Goal: Task Accomplishment & Management: Complete application form

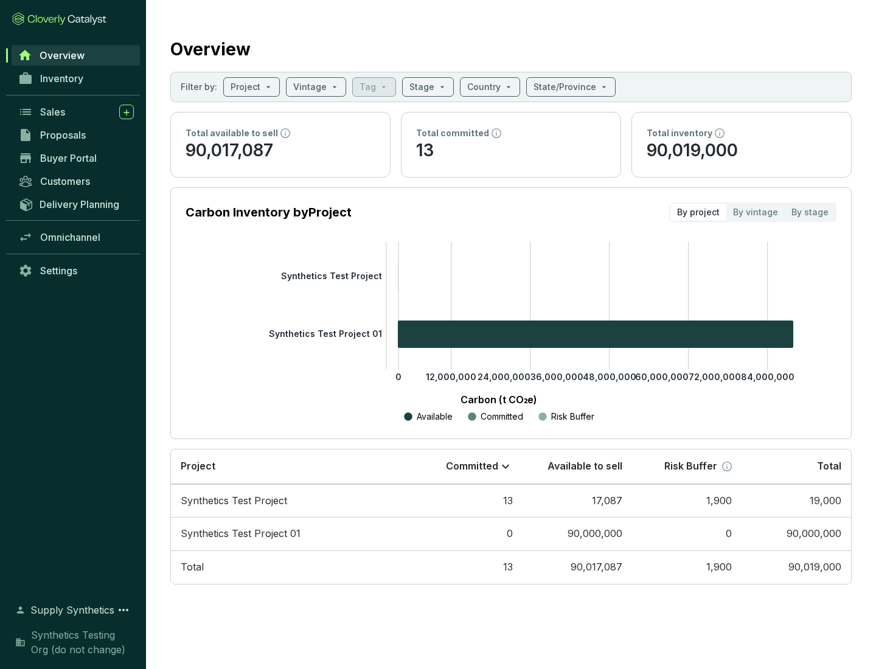
click at [76, 135] on span "Proposals" at bounding box center [63, 135] width 46 height 12
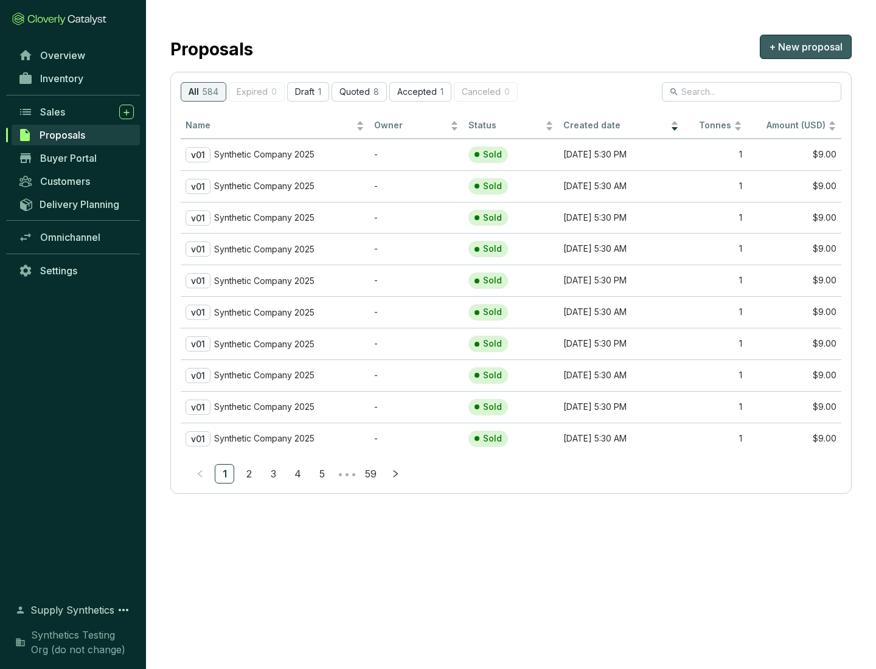
click at [806, 47] on span "+ New proposal" at bounding box center [806, 47] width 74 height 15
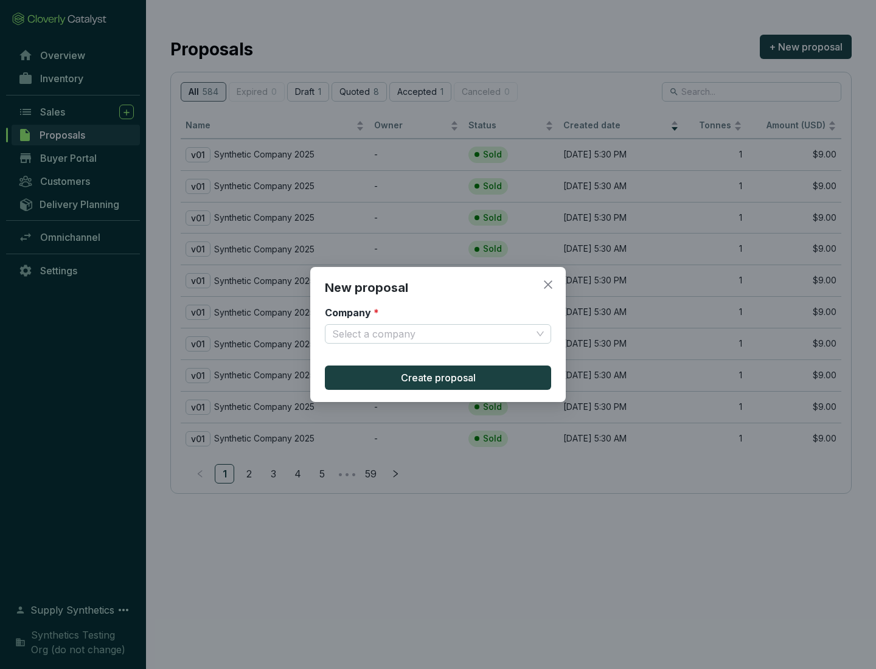
click at [432, 334] on input "Company *" at bounding box center [432, 334] width 200 height 18
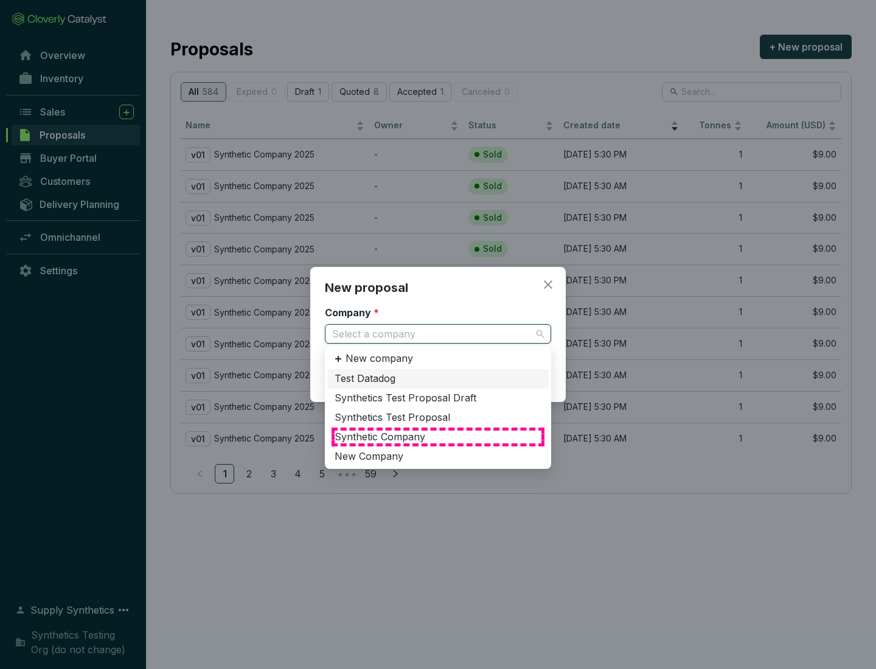
click at [438, 437] on div "Synthetic Company" at bounding box center [438, 437] width 207 height 13
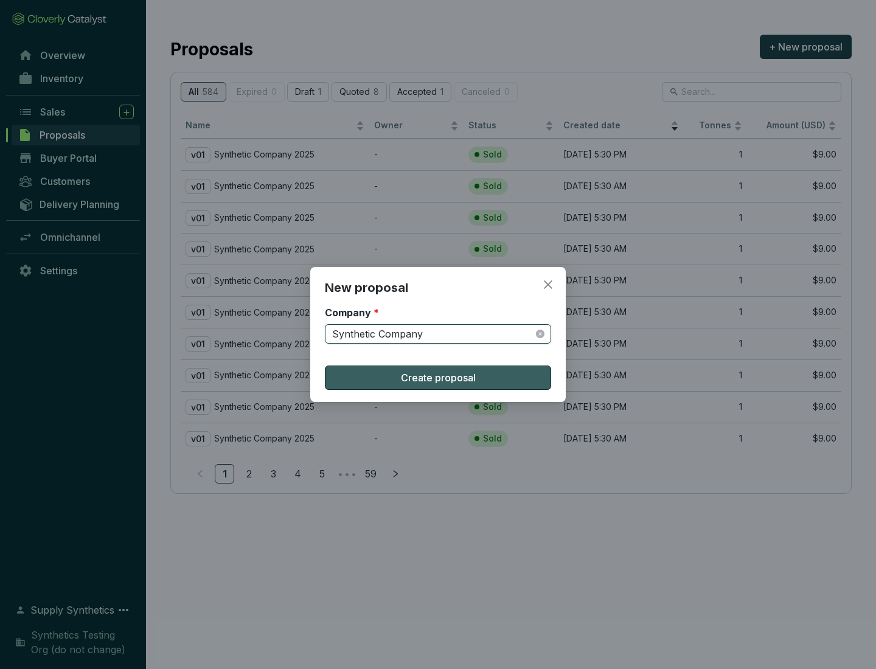
click at [438, 378] on span "Create proposal" at bounding box center [438, 378] width 75 height 15
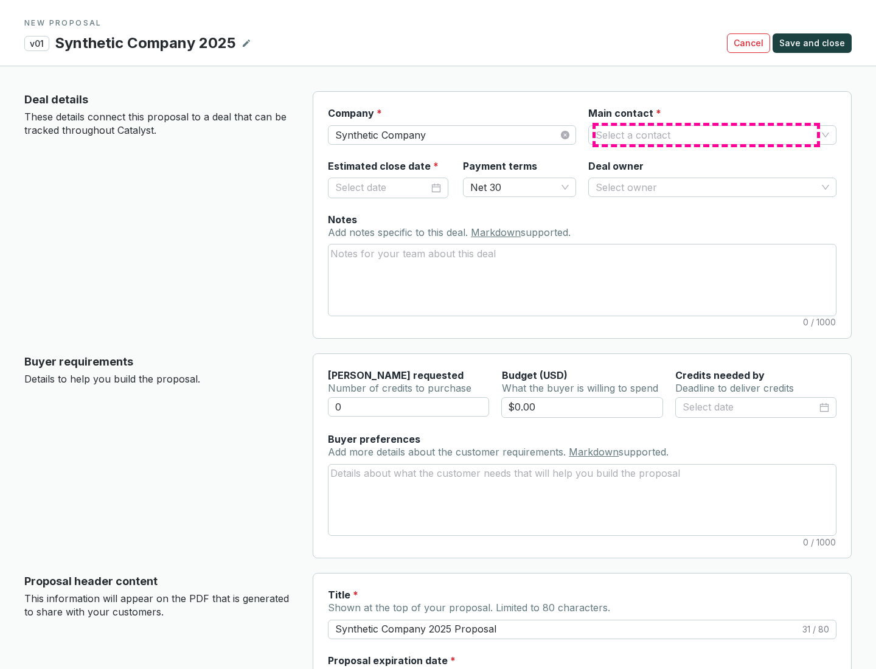
click at [706, 134] on input "Main contact *" at bounding box center [706, 135] width 221 height 18
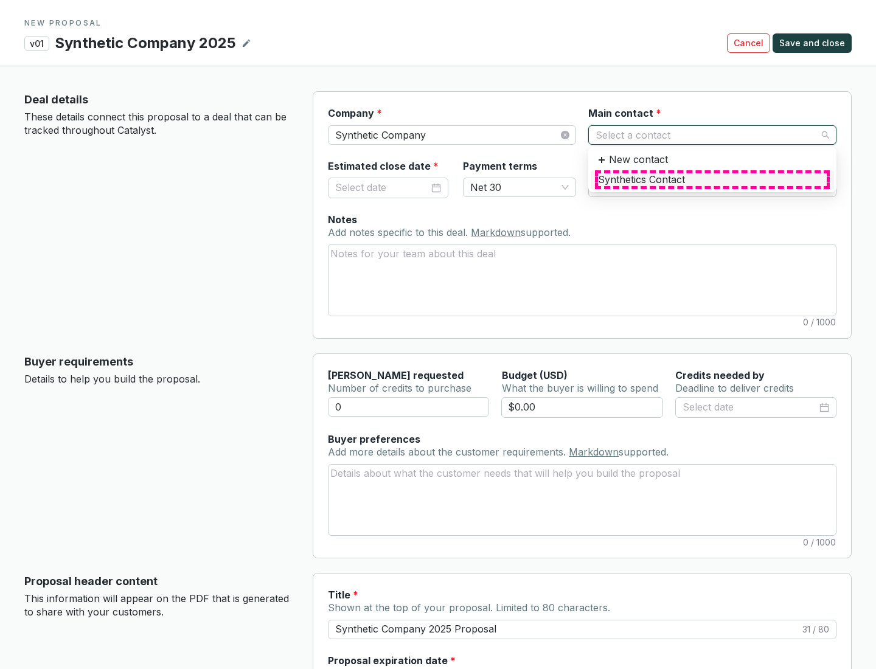
click at [712, 179] on div "Synthetics Contact" at bounding box center [712, 179] width 229 height 13
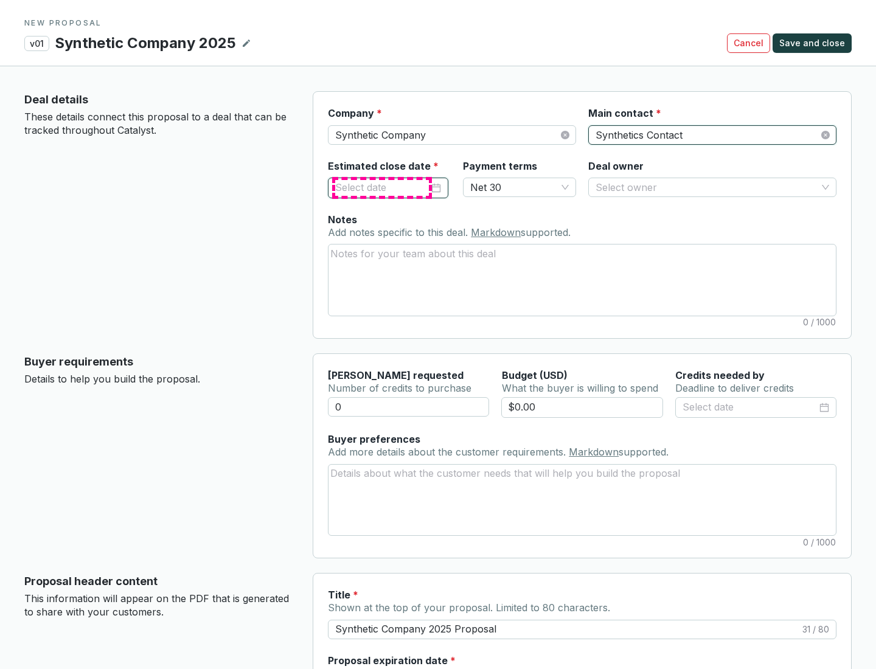
click at [382, 187] on input "Estimated close date *" at bounding box center [382, 188] width 94 height 16
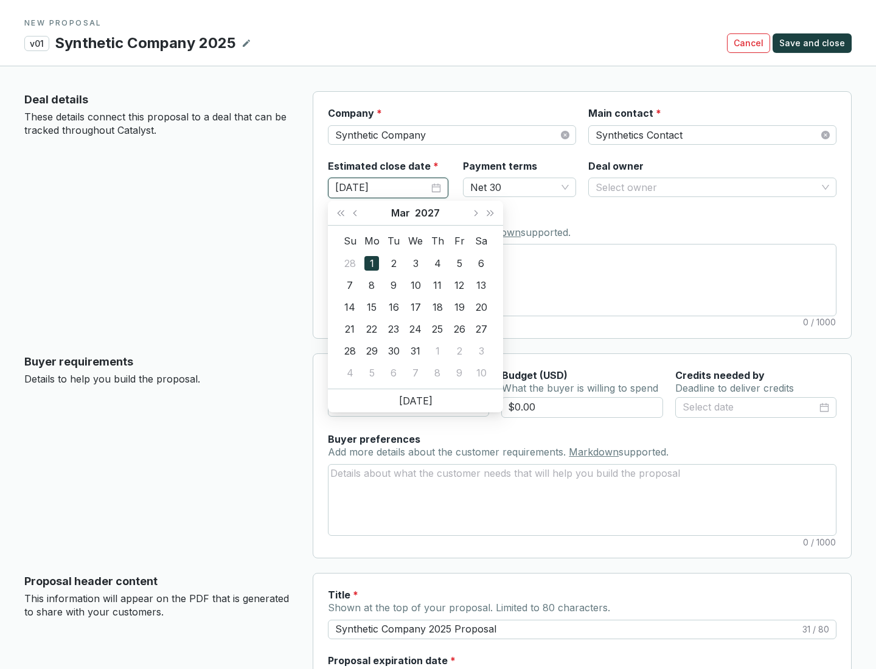
type input "[DATE]"
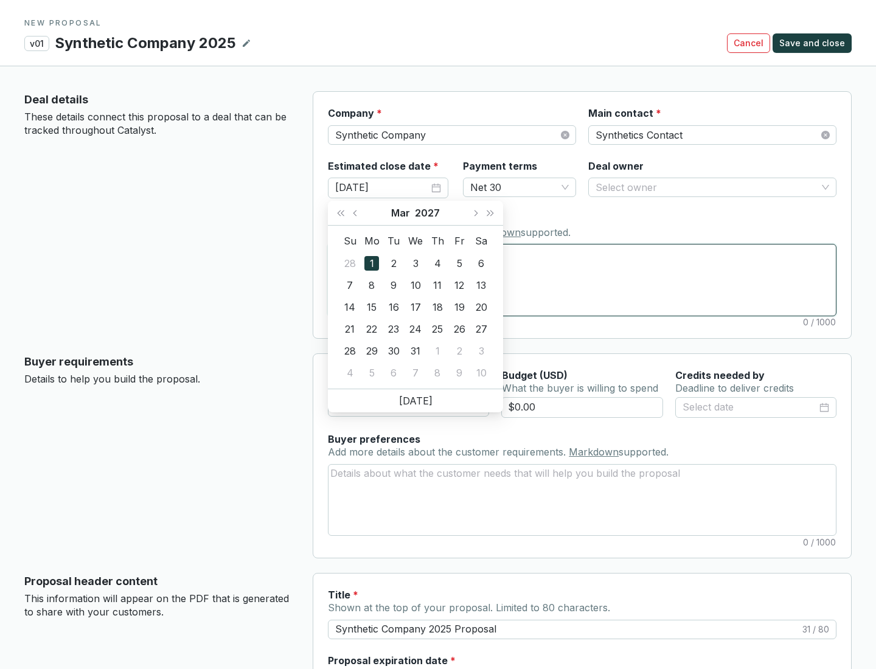
click at [582, 280] on textarea "Notes Add notes specific to this deal. Markdown supported." at bounding box center [582, 280] width 507 height 71
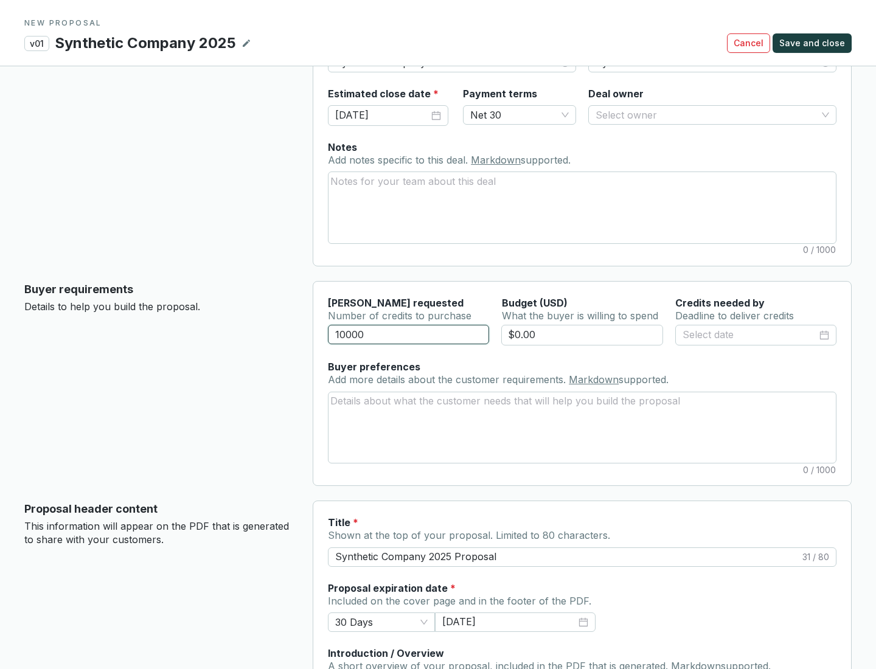
scroll to position [73, 0]
type input "10000"
type input "$0.00"
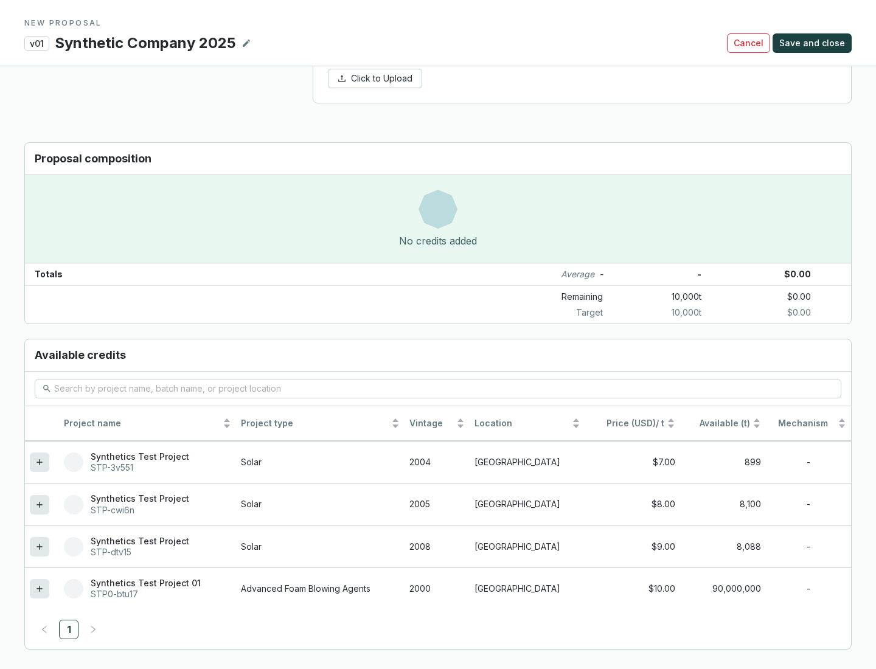
click at [40, 547] on icon at bounding box center [39, 546] width 5 height 5
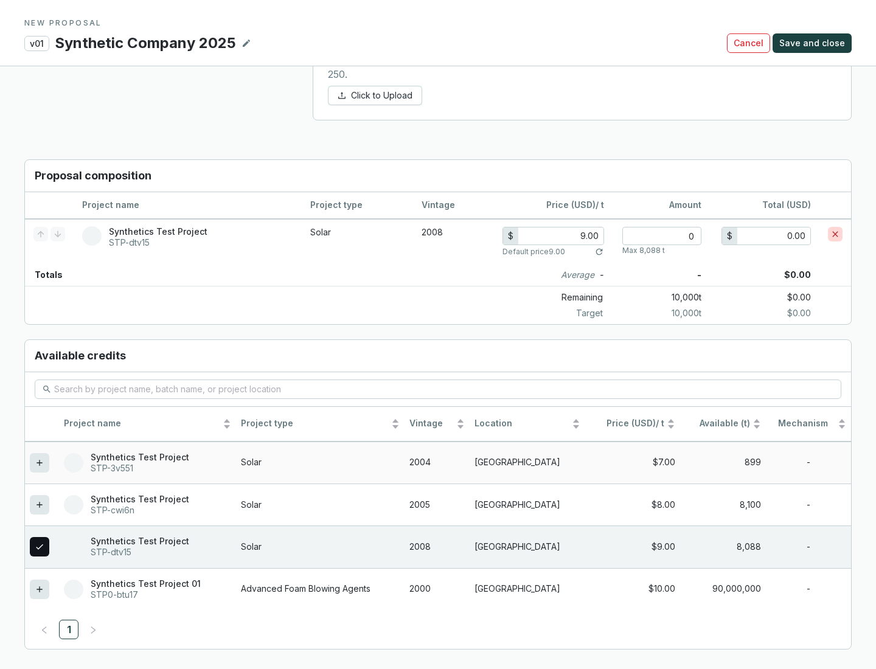
scroll to position [700, 0]
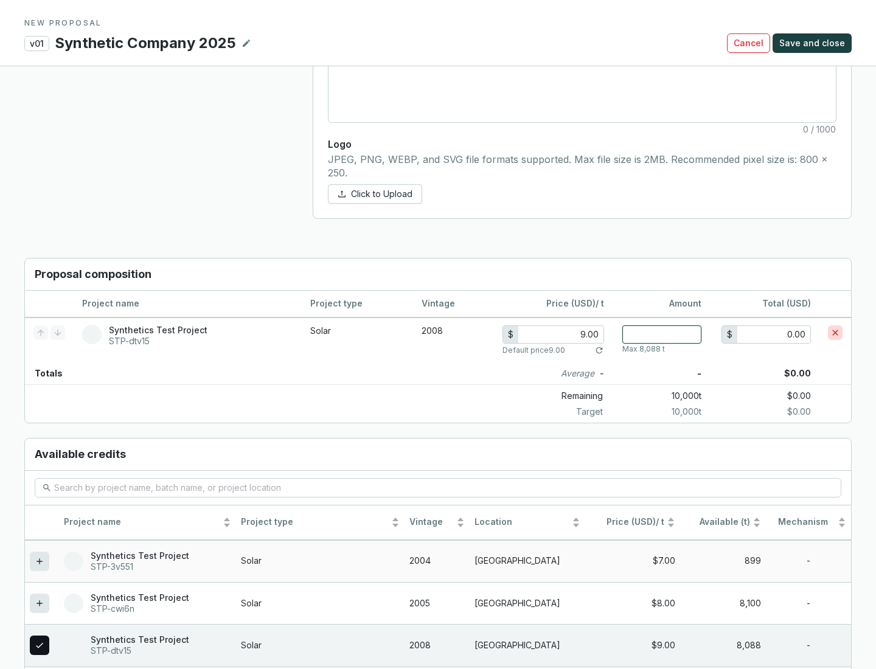
type input "1"
type input "9.00"
type input "1"
click at [814, 43] on span "Save and close" at bounding box center [812, 43] width 66 height 12
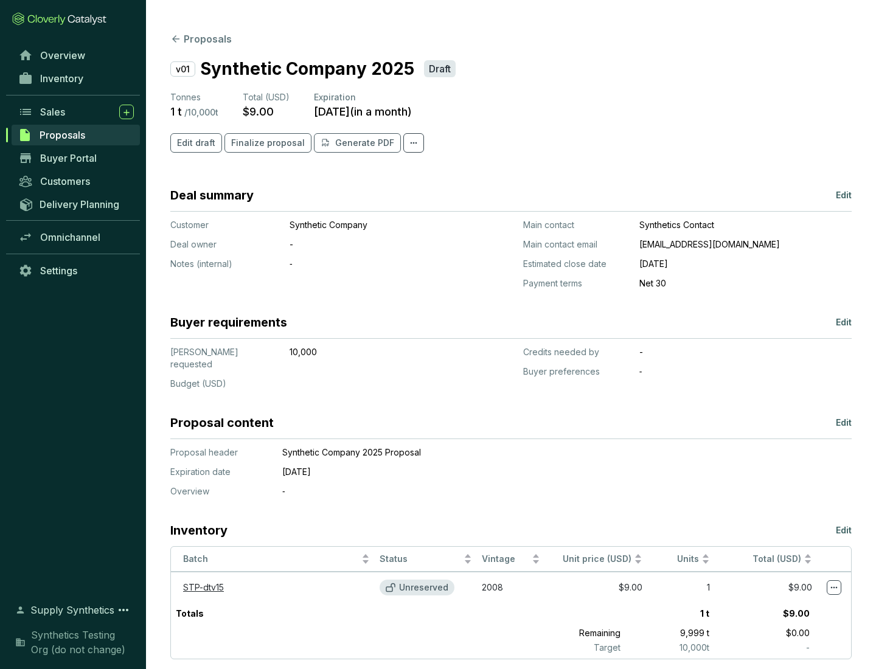
click at [264, 143] on span "Finalize proposal" at bounding box center [268, 143] width 74 height 12
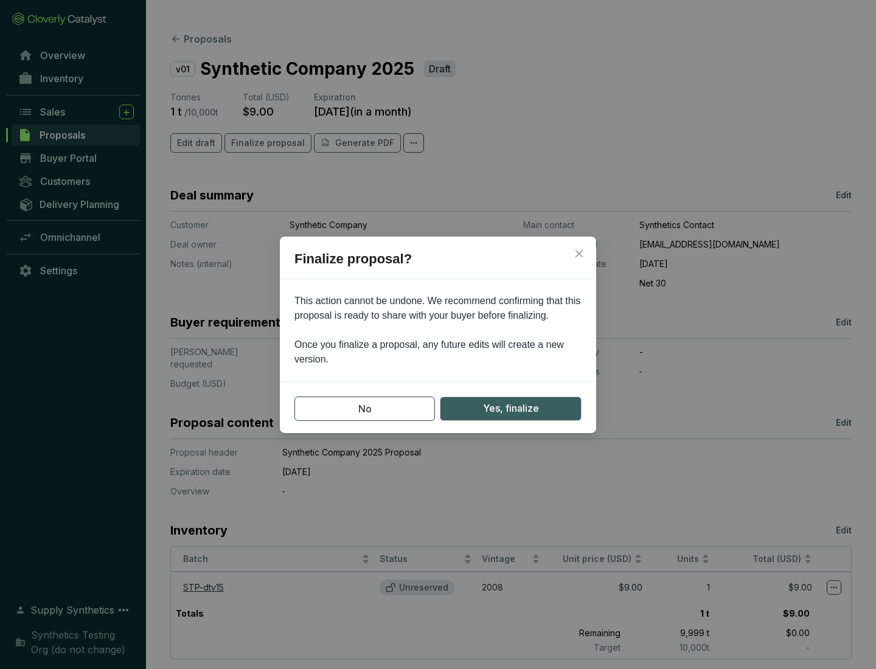
click at [510, 408] on span "Yes, finalize" at bounding box center [511, 408] width 56 height 15
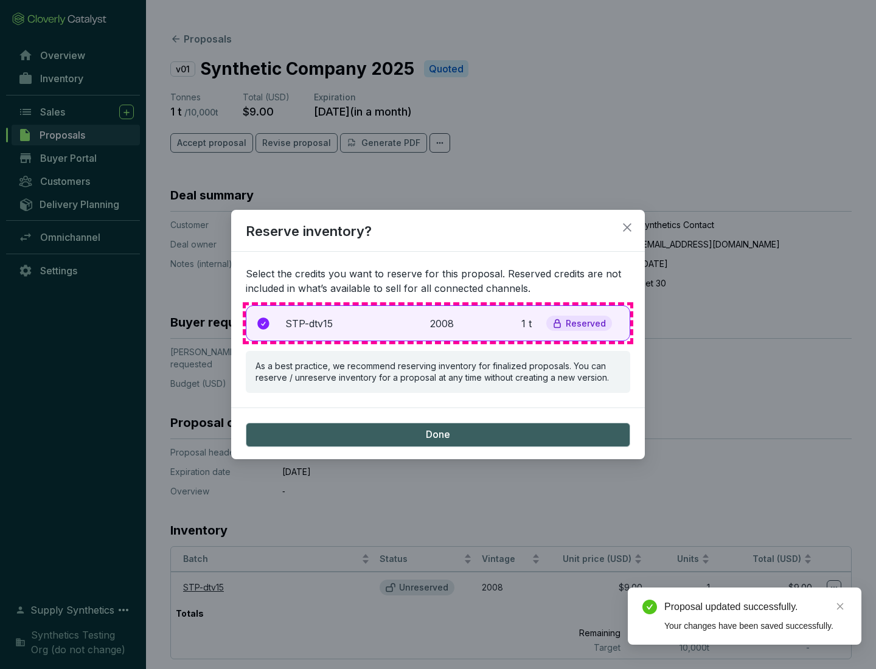
click at [438, 323] on p "2008" at bounding box center [443, 323] width 27 height 15
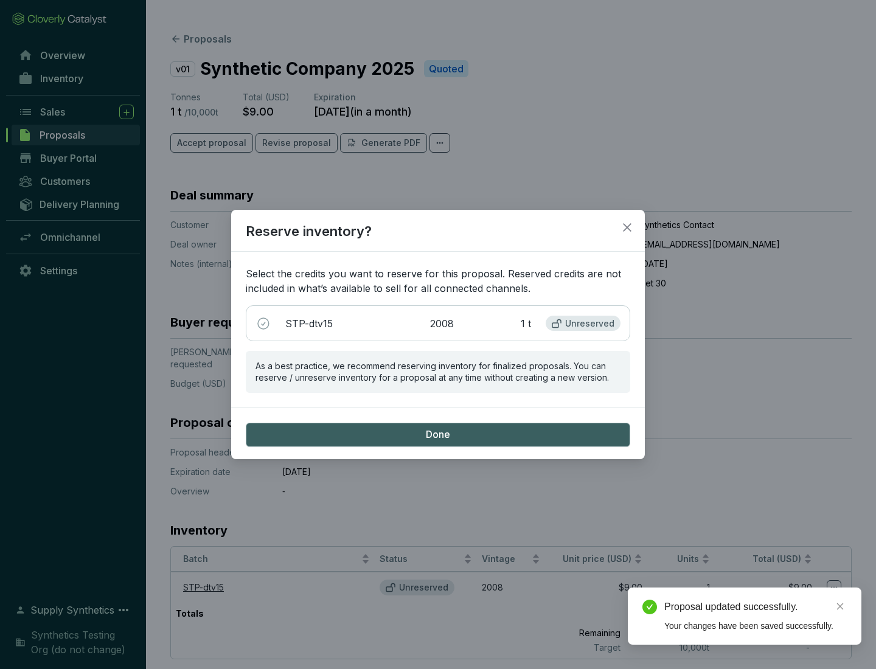
click at [438, 434] on span "Done" at bounding box center [438, 434] width 24 height 13
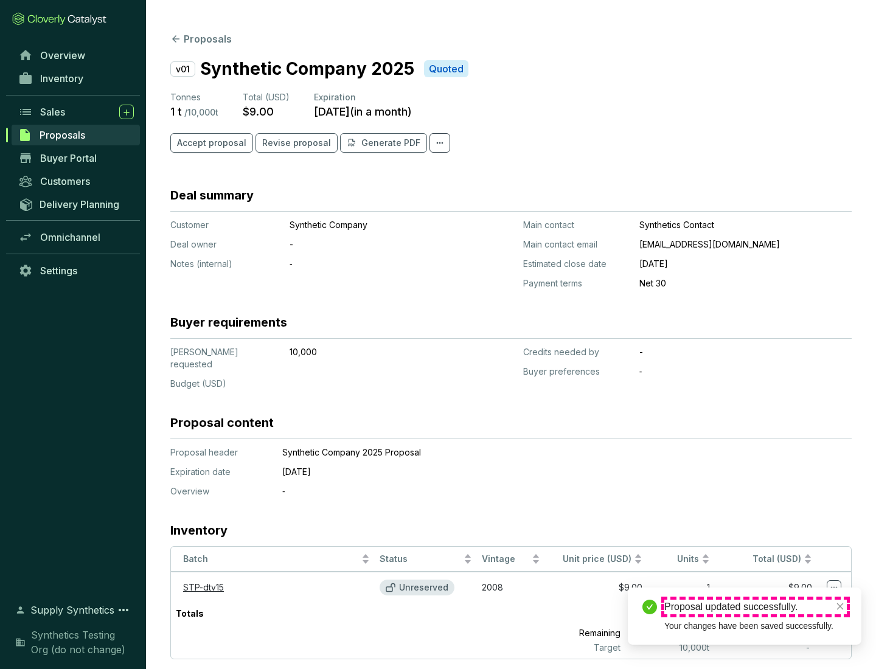
click at [756, 607] on div "Proposal updated successfully." at bounding box center [755, 607] width 183 height 15
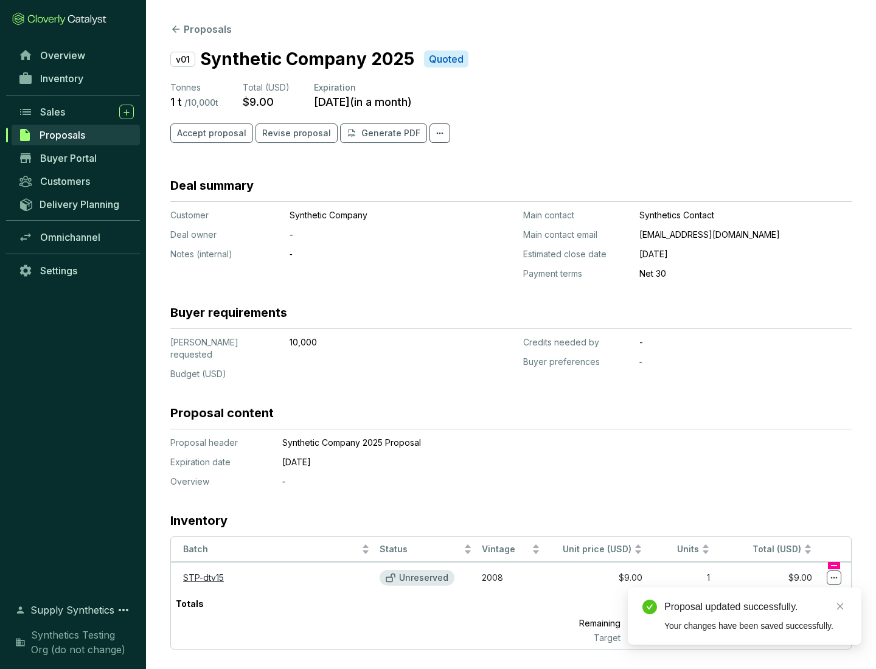
click at [834, 577] on icon at bounding box center [834, 578] width 7 height 2
click at [797, 593] on div "Proposal updated successfully. Your changes have been saved successfully." at bounding box center [745, 616] width 234 height 57
click at [756, 607] on div "Proposal updated successfully." at bounding box center [755, 607] width 183 height 15
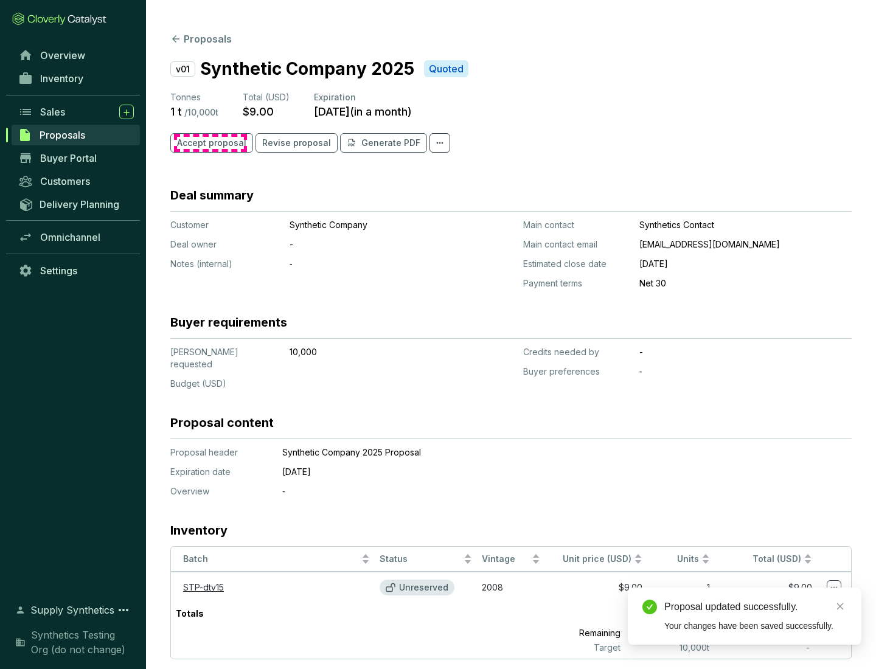
click at [210, 143] on span "Accept proposal" at bounding box center [211, 143] width 69 height 12
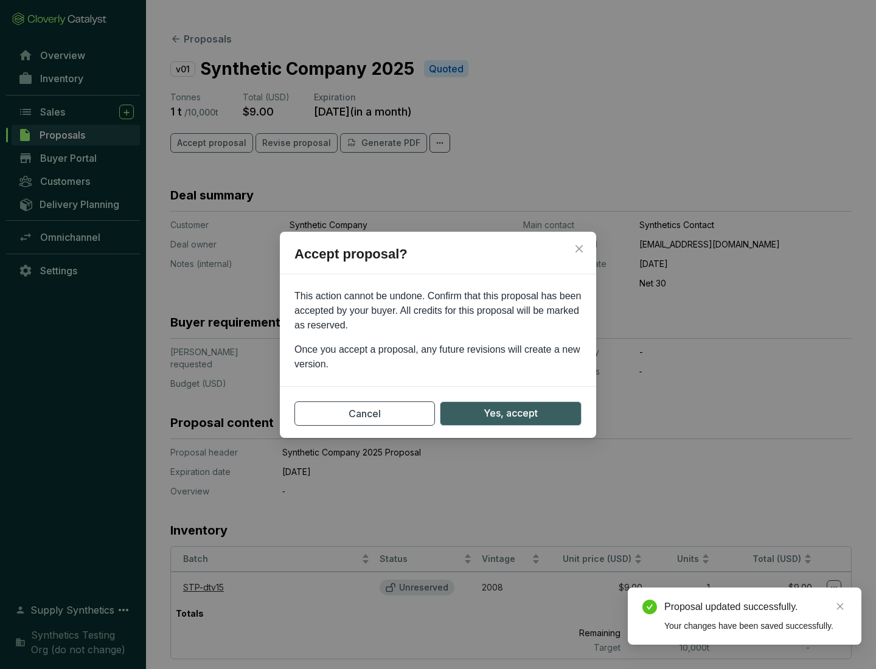
click at [510, 413] on span "Yes, accept" at bounding box center [511, 413] width 54 height 15
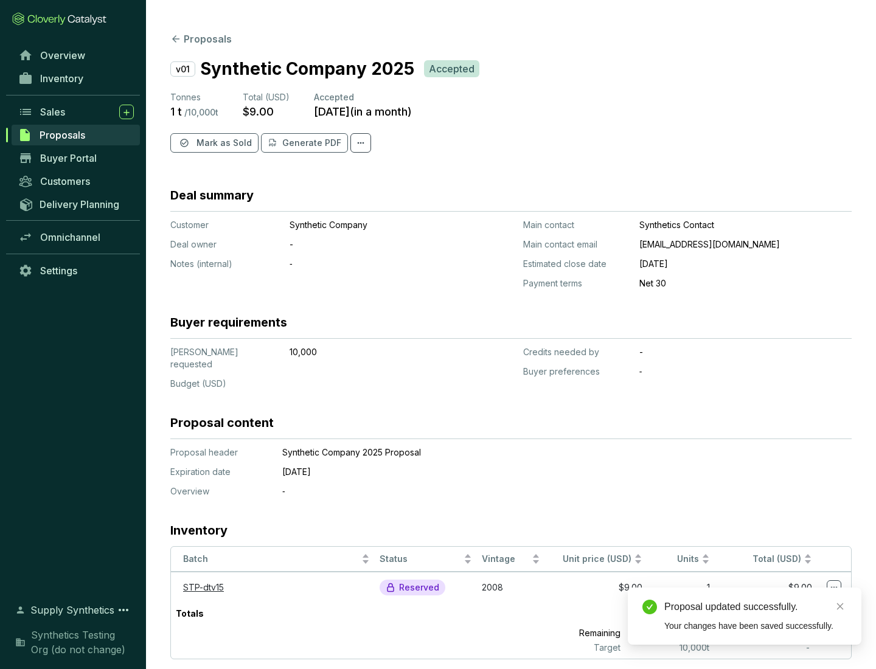
click at [223, 143] on span "Mark as Sold" at bounding box center [224, 143] width 55 height 12
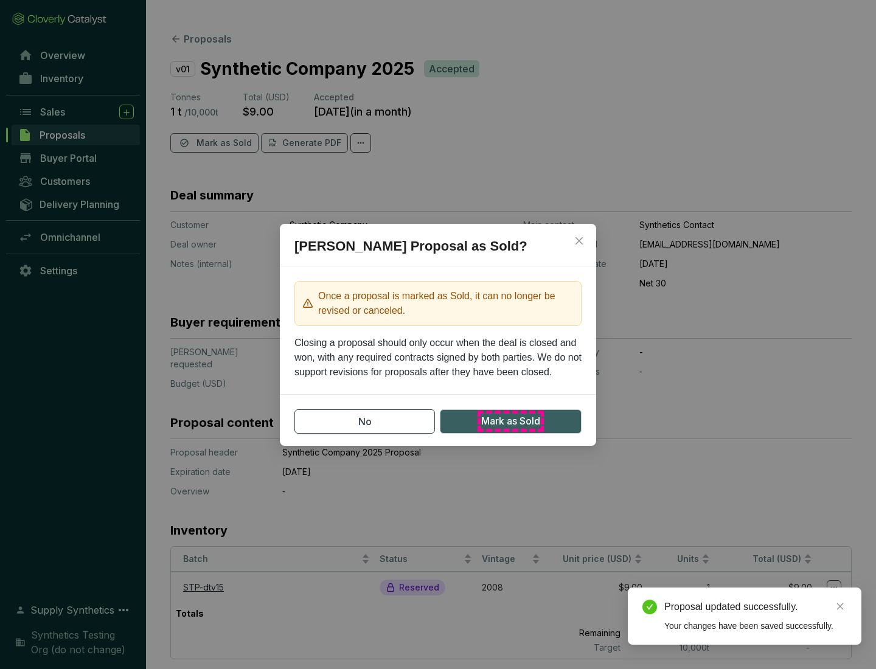
click at [510, 421] on span "Mark as Sold" at bounding box center [510, 421] width 59 height 15
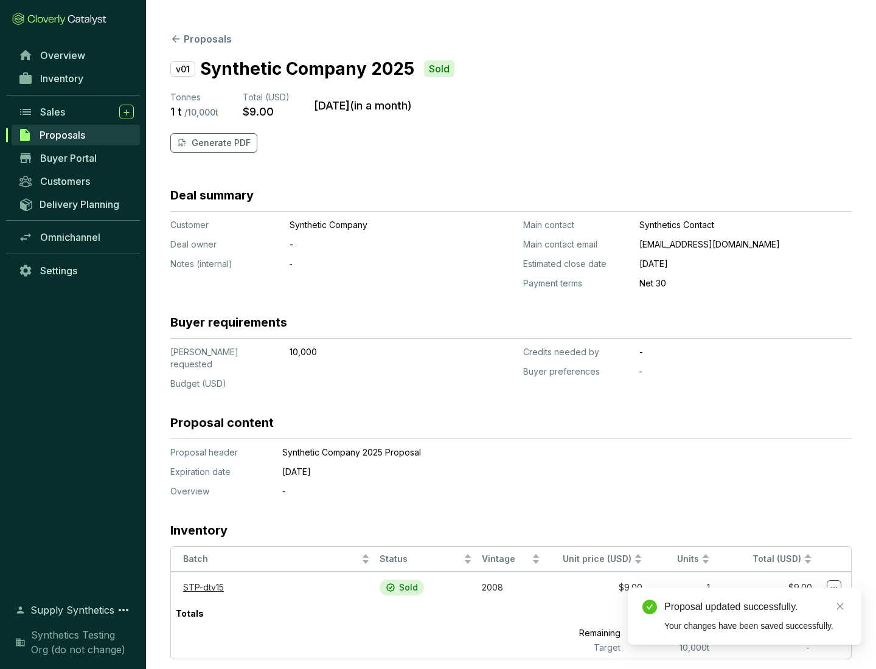
click at [220, 143] on p "Generate PDF" at bounding box center [221, 143] width 59 height 12
click at [756, 607] on div "Proposal updated successfully." at bounding box center [755, 607] width 183 height 15
